Goal: Information Seeking & Learning: Learn about a topic

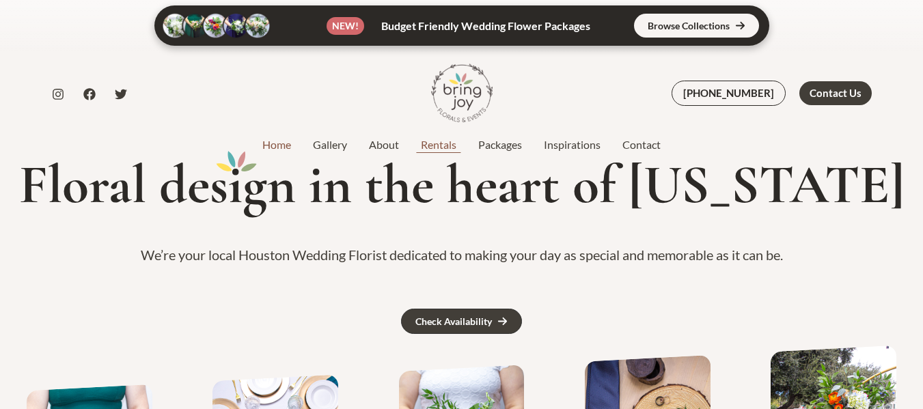
click at [431, 147] on link "Rentals" at bounding box center [438, 145] width 57 height 16
click at [498, 150] on link "Packages" at bounding box center [500, 145] width 66 height 16
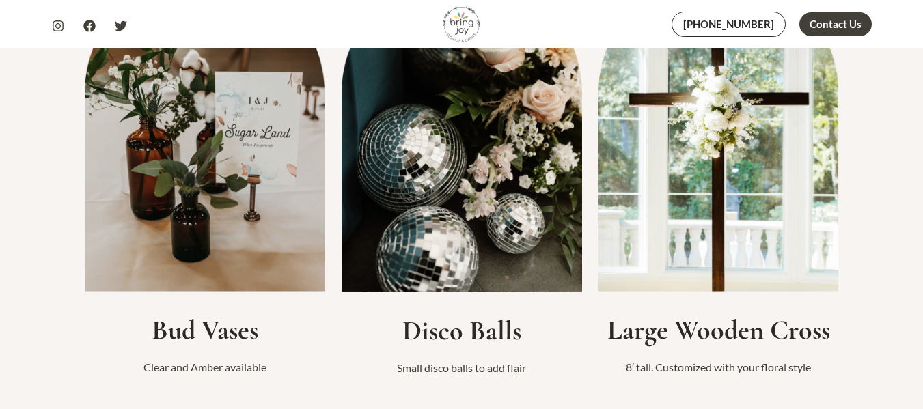
scroll to position [956, 0]
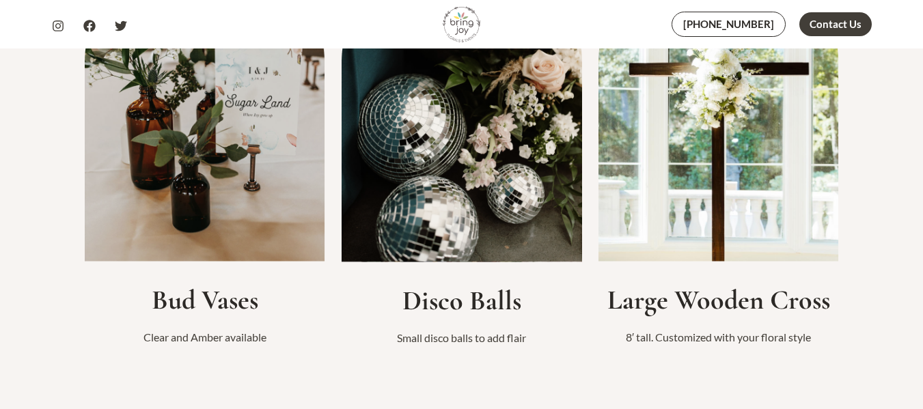
click at [721, 188] on img at bounding box center [718, 102] width 240 height 319
click at [693, 303] on h2 "Large Wooden Cross" at bounding box center [718, 300] width 240 height 33
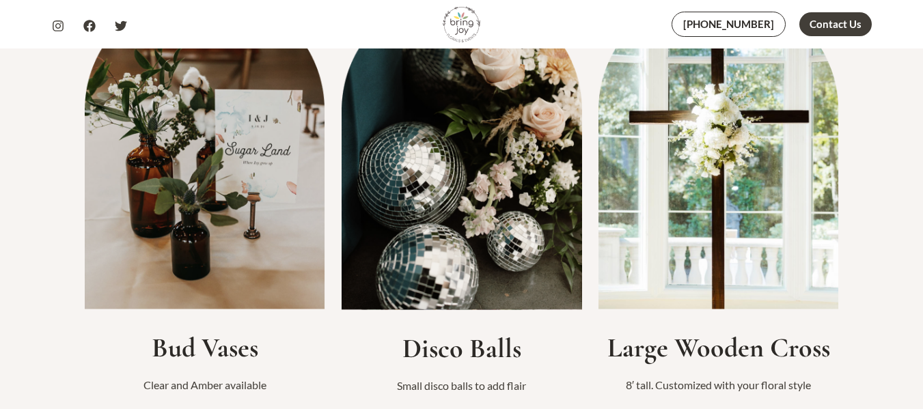
scroll to position [888, 0]
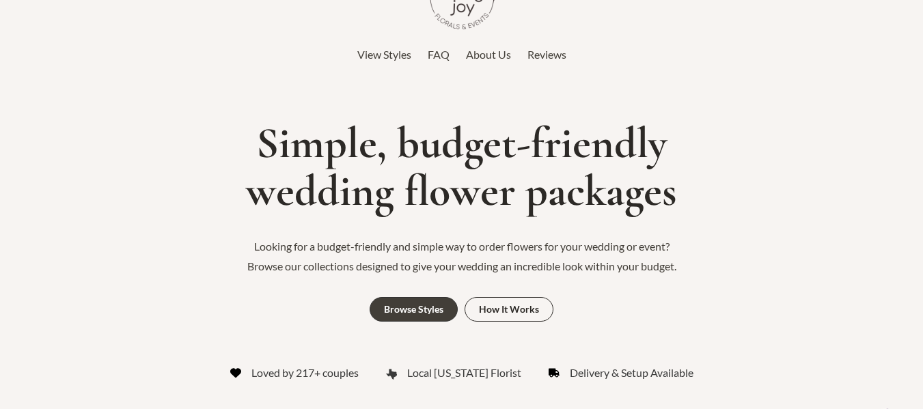
scroll to position [68, 0]
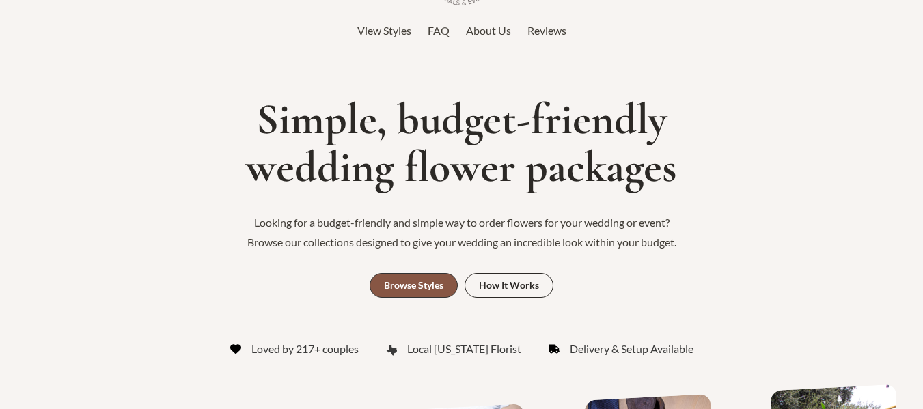
click at [421, 281] on div "Browse Styles" at bounding box center [413, 286] width 59 height 10
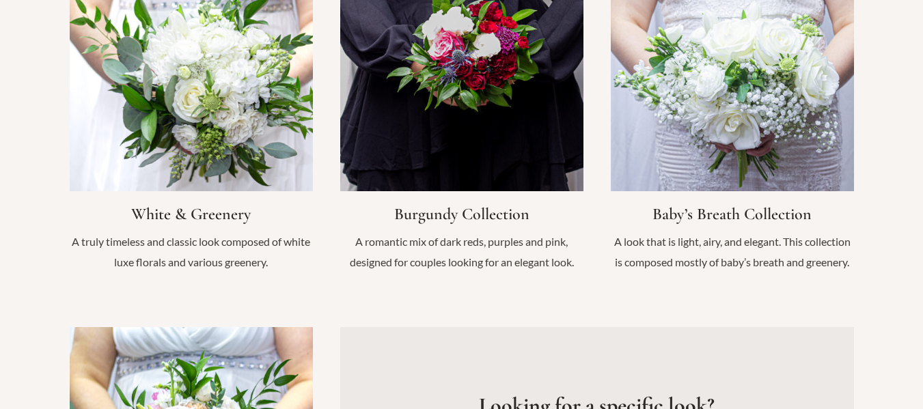
scroll to position [1418, 0]
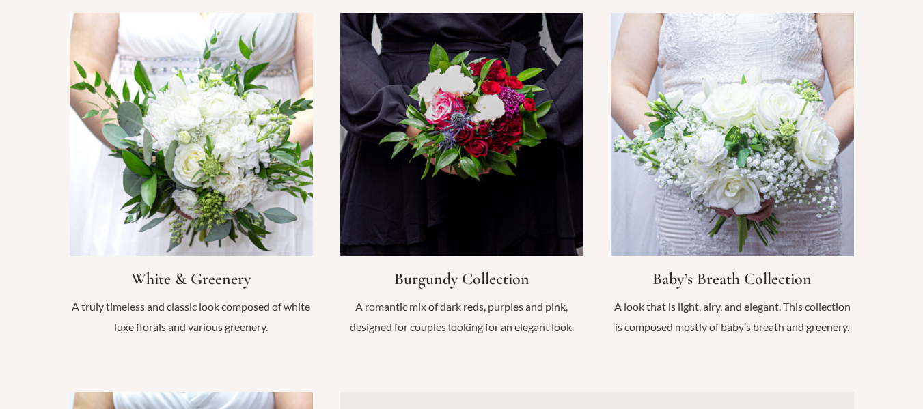
click at [471, 256] on link "Infobox Link" at bounding box center [461, 181] width 243 height 337
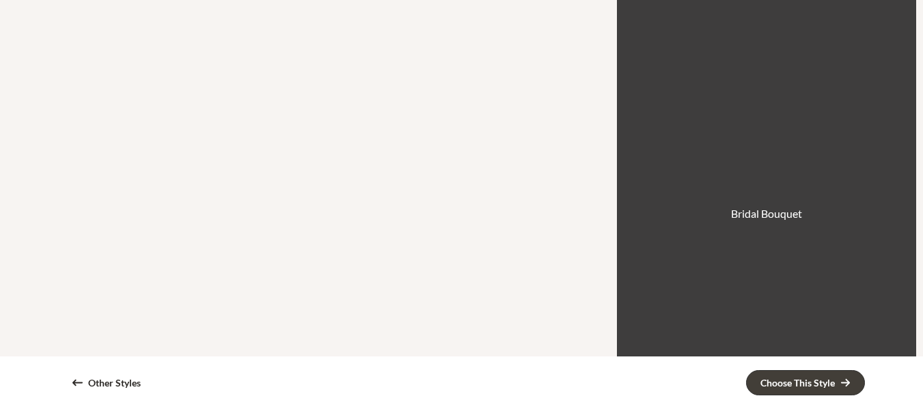
scroll to position [410, 0]
